Goal: Task Accomplishment & Management: Complete application form

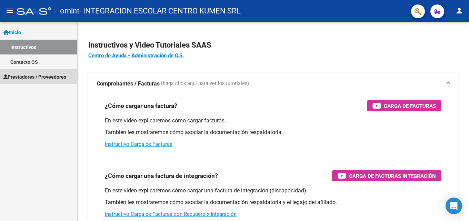
click at [22, 74] on span "Prestadores / Proveedores" at bounding box center [34, 77] width 63 height 8
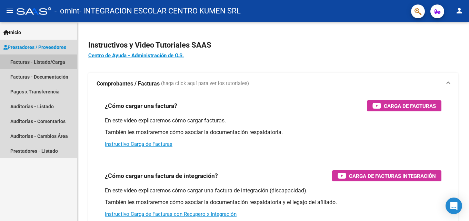
click at [26, 63] on link "Facturas - Listado/Carga" at bounding box center [38, 61] width 77 height 15
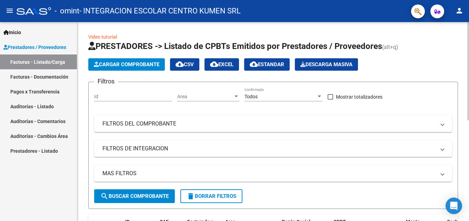
click at [139, 66] on span "Cargar Comprobante" at bounding box center [127, 64] width 66 height 6
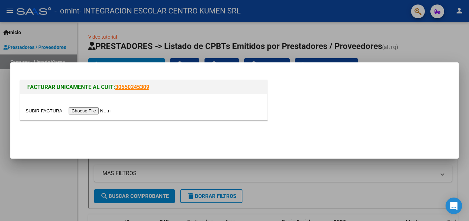
click at [86, 111] on input "file" at bounding box center [69, 110] width 87 height 7
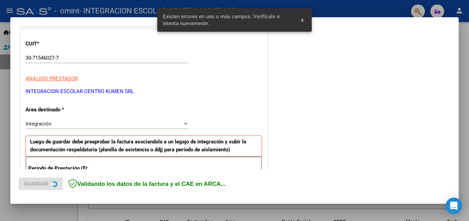
scroll to position [168, 0]
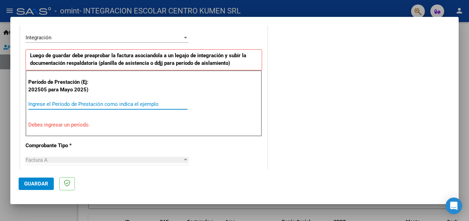
click at [43, 105] on input "Ingrese el Período de Prestación como indica el ejemplo" at bounding box center [107, 104] width 159 height 6
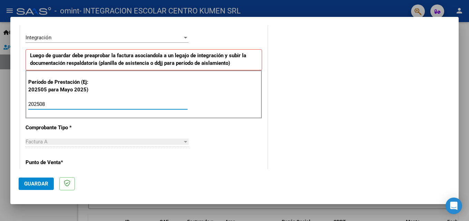
type input "202508"
click at [123, 159] on div "CUIT * 30-71546027-7 Ingresar CUIT ANALISIS PRESTADOR INTEGRACION ESCOLAR CENTR…" at bounding box center [143, 202] width 247 height 519
click at [178, 125] on div "CUIT * 30-71546027-7 Ingresar CUIT ANALISIS PRESTADOR INTEGRACION ESCOLAR CENTR…" at bounding box center [143, 202] width 247 height 519
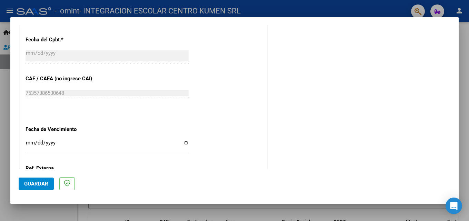
scroll to position [394, 0]
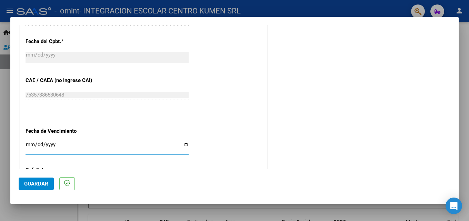
click at [184, 145] on input "Ingresar la fecha" at bounding box center [107, 147] width 163 height 11
type input "[DATE]"
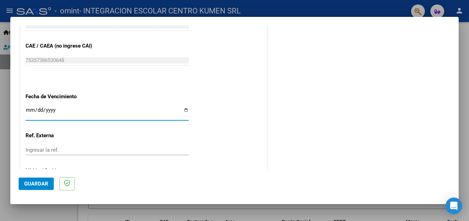
scroll to position [463, 0]
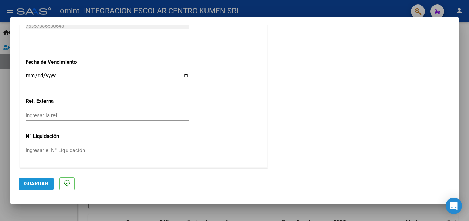
click at [34, 185] on span "Guardar" at bounding box center [36, 184] width 24 height 6
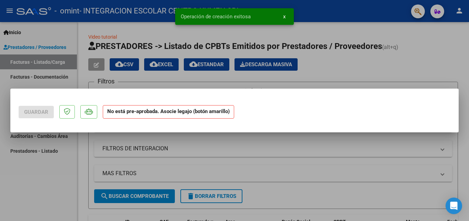
scroll to position [0, 0]
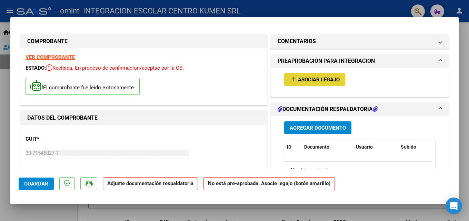
click at [318, 82] on span "Asociar Legajo" at bounding box center [319, 80] width 42 height 6
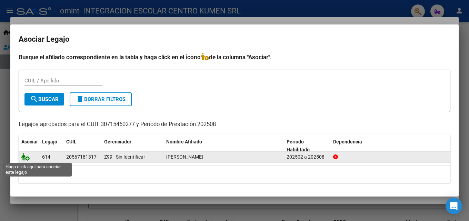
click at [26, 158] on icon at bounding box center [25, 157] width 8 height 8
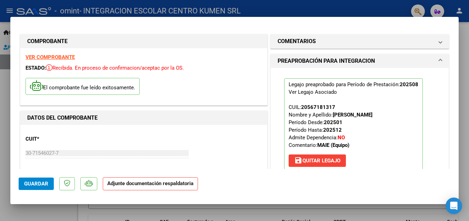
scroll to position [34, 0]
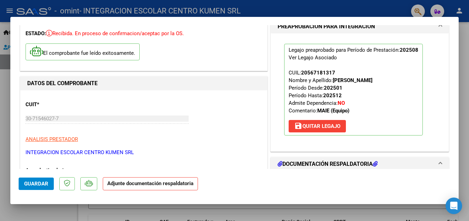
click at [253, 136] on p "ANALISIS PRESTADOR" at bounding box center [144, 140] width 237 height 8
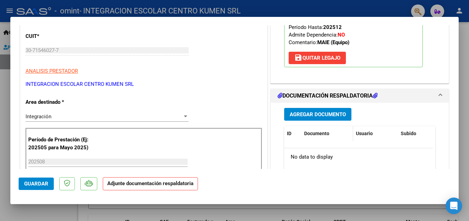
scroll to position [103, 0]
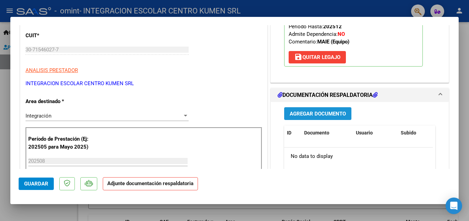
click at [312, 113] on span "Agregar Documento" at bounding box center [318, 114] width 56 height 6
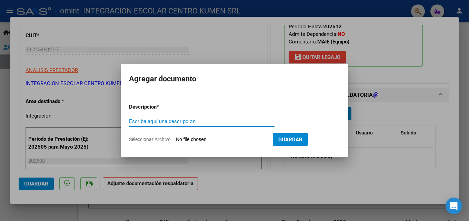
click at [150, 120] on input "Escriba aquí una descripcion" at bounding box center [202, 121] width 146 height 6
type input "PLLA DE ASISTENCIA"
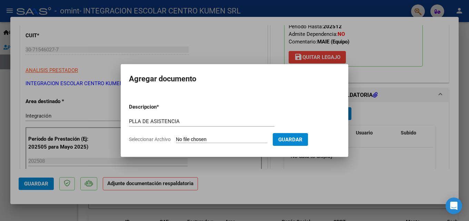
click at [203, 139] on input "Seleccionar Archivo" at bounding box center [221, 140] width 91 height 7
type input "C:\fakepath\ASIST AGOS 25 POTEL B.pdf"
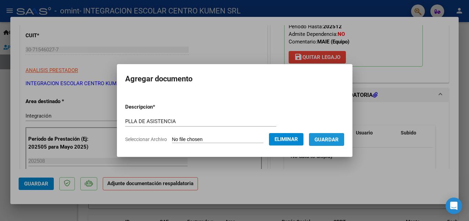
click at [330, 140] on span "Guardar" at bounding box center [326, 140] width 24 height 6
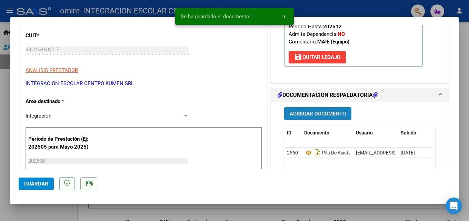
click at [311, 118] on button "Agregar Documento" at bounding box center [317, 113] width 67 height 13
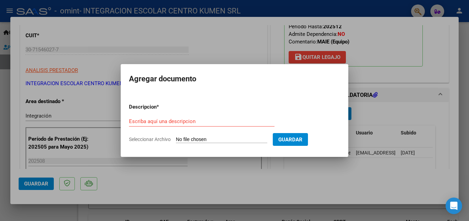
click at [214, 41] on div at bounding box center [234, 110] width 469 height 221
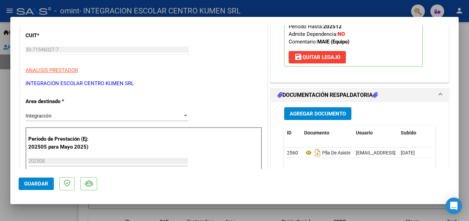
scroll to position [138, 0]
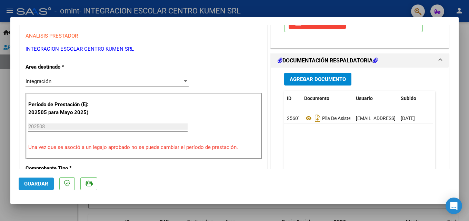
click at [43, 185] on span "Guardar" at bounding box center [36, 184] width 24 height 6
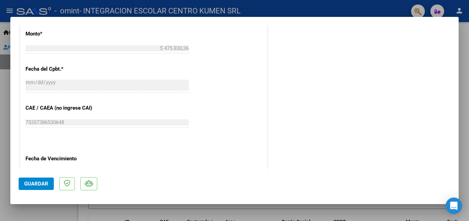
scroll to position [379, 0]
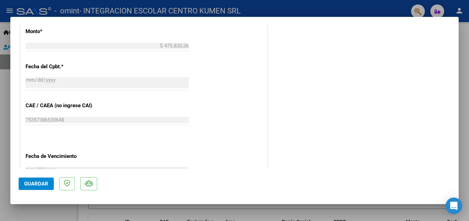
click at [32, 185] on span "Guardar" at bounding box center [36, 184] width 24 height 6
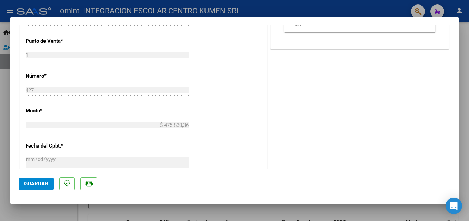
scroll to position [276, 0]
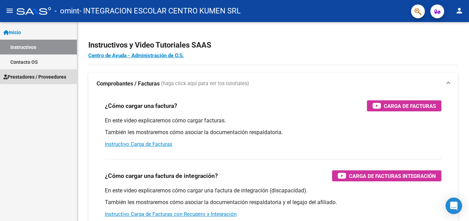
click at [12, 77] on span "Prestadores / Proveedores" at bounding box center [34, 77] width 63 height 8
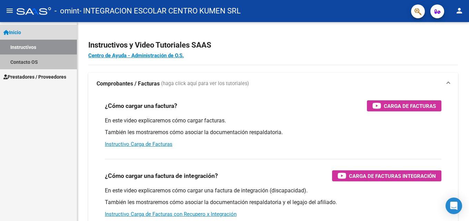
click at [27, 62] on link "Contacto OS" at bounding box center [38, 61] width 77 height 15
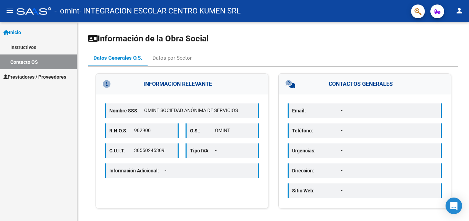
click at [27, 48] on link "Instructivos" at bounding box center [38, 47] width 77 height 15
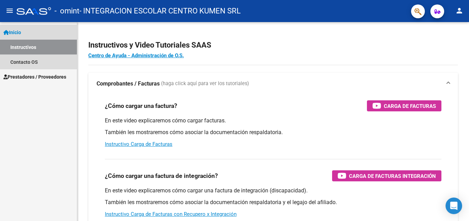
click at [21, 31] on span "Inicio" at bounding box center [12, 33] width 18 height 8
click at [22, 47] on link "Instructivos" at bounding box center [38, 47] width 77 height 15
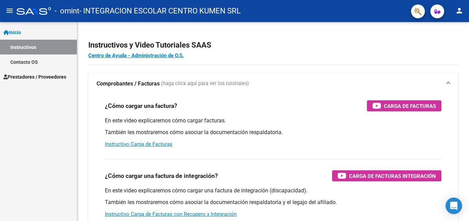
click at [24, 62] on link "Contacto OS" at bounding box center [38, 61] width 77 height 15
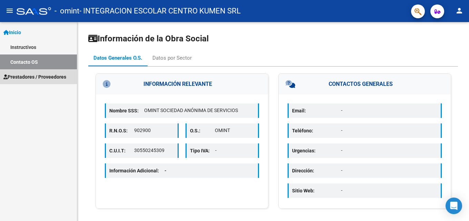
click at [25, 76] on span "Prestadores / Proveedores" at bounding box center [34, 77] width 63 height 8
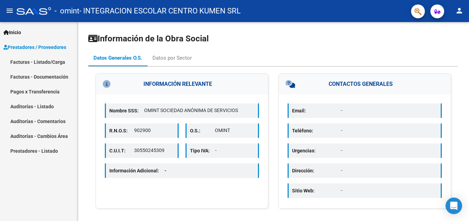
click at [51, 76] on link "Facturas - Documentación" at bounding box center [38, 76] width 77 height 15
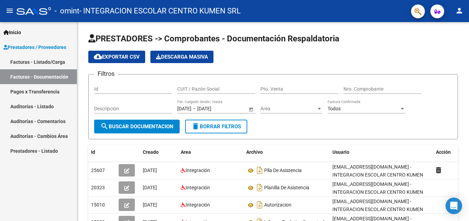
click at [462, 9] on mat-icon "person" at bounding box center [459, 11] width 8 height 8
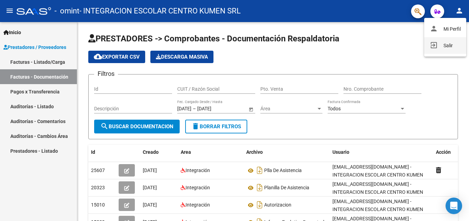
click at [452, 46] on button "exit_to_app Salir" at bounding box center [445, 45] width 42 height 17
